Goal: Information Seeking & Learning: Learn about a topic

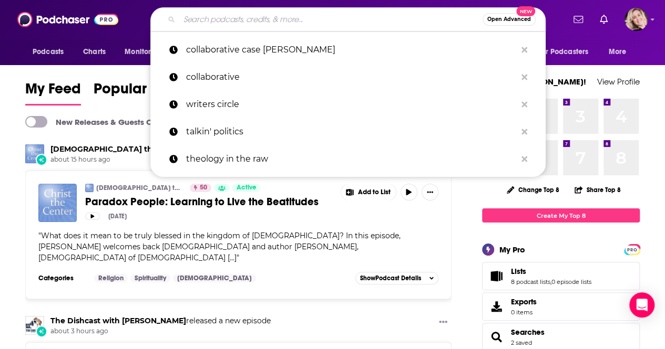
click at [274, 23] on input "Search podcasts, credits, & more..." at bounding box center [330, 19] width 303 height 17
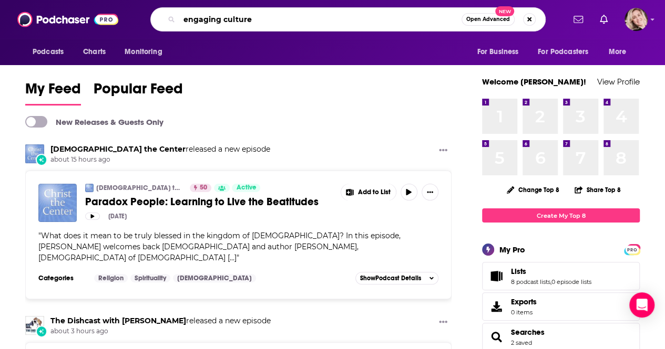
type input "engaging culture"
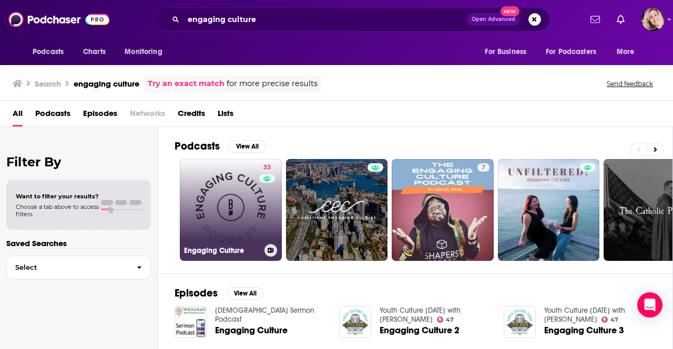
click at [257, 207] on link "33 Engaging Culture" at bounding box center [231, 210] width 102 height 102
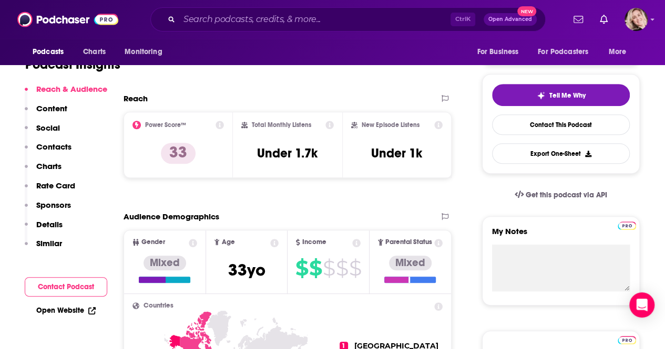
scroll to position [204, 0]
